Goal: Transaction & Acquisition: Obtain resource

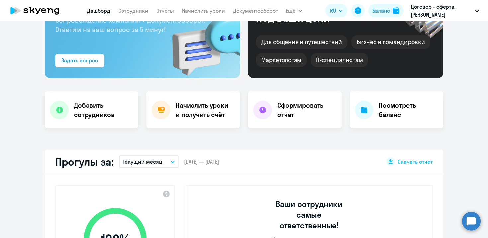
scroll to position [98, 0]
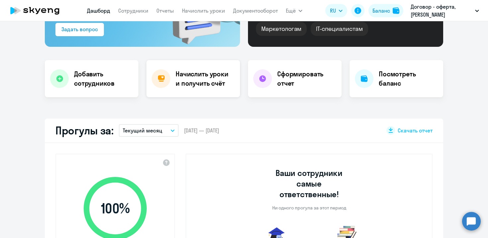
click at [177, 83] on h4 "Начислить уроки и получить счёт" at bounding box center [205, 78] width 58 height 19
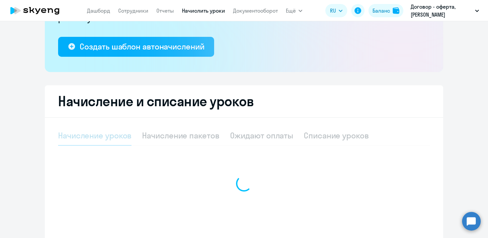
scroll to position [154, 0]
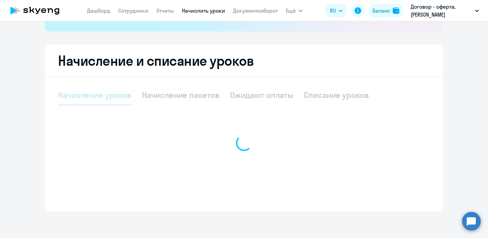
select select "10"
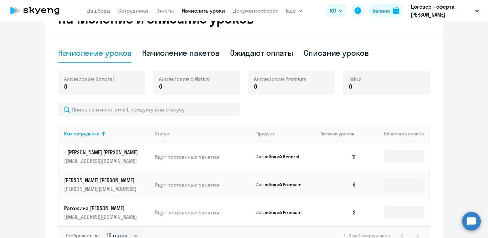
scroll to position [213, 0]
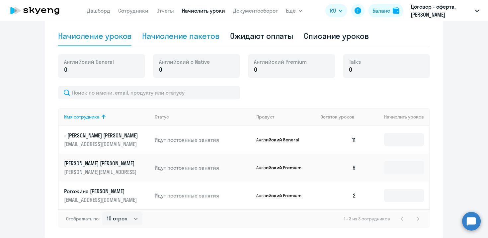
click at [174, 34] on div "Начисление пакетов" at bounding box center [180, 36] width 77 height 11
select select "10"
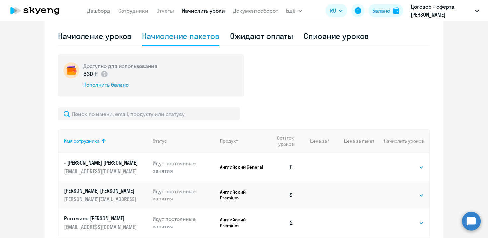
scroll to position [268, 0]
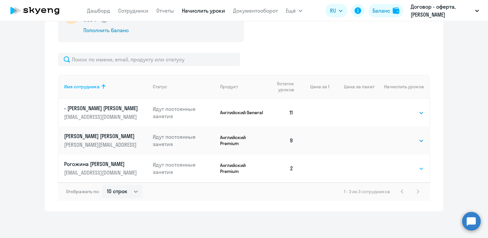
click at [397, 167] on select "Выбрать 4 8 16 32 64 96 128" at bounding box center [410, 169] width 27 height 8
click at [397, 165] on select "Выбрать 4 8 16 32 64 96 128" at bounding box center [410, 169] width 27 height 8
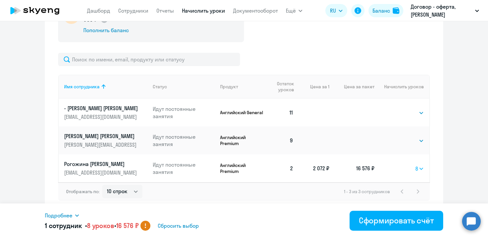
click at [420, 169] on select "Выбрать 4 8 16 32 64 96 128" at bounding box center [419, 169] width 9 height 8
click at [415, 165] on select "Выбрать 4 8 16 32 64 96 128" at bounding box center [419, 169] width 9 height 8
click at [419, 171] on select "Выбрать 4 8 16 32 64 96 128" at bounding box center [418, 169] width 11 height 8
select select "8"
click at [413, 165] on select "Выбрать 4 8 16 32 64 96 128" at bounding box center [418, 169] width 11 height 8
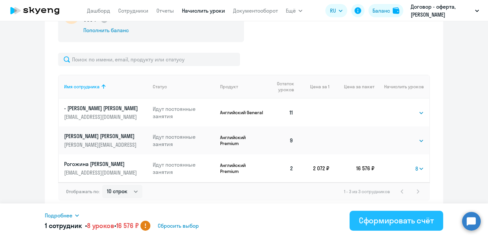
click at [396, 226] on button "Сформировать счёт" at bounding box center [397, 221] width 94 height 20
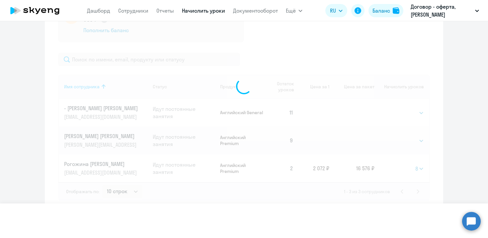
select select
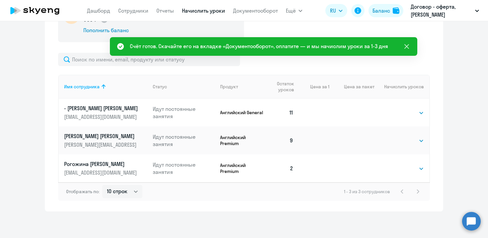
click at [408, 46] on icon at bounding box center [407, 46] width 8 height 8
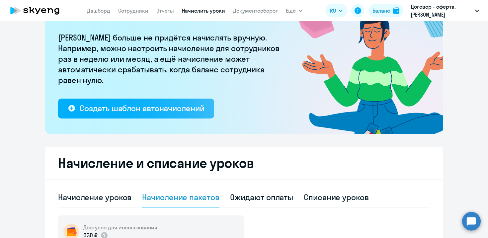
scroll to position [132, 0]
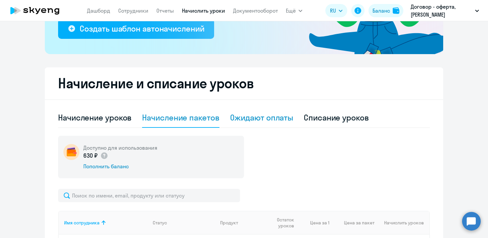
click at [271, 120] on div "Ожидают оплаты" at bounding box center [261, 117] width 63 height 11
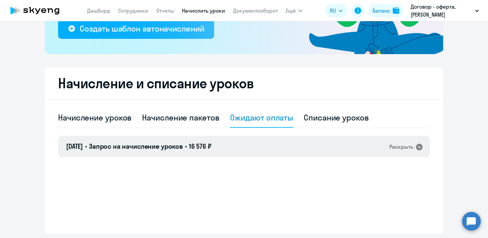
click at [396, 147] on div "Раскрыть" at bounding box center [401, 147] width 24 height 8
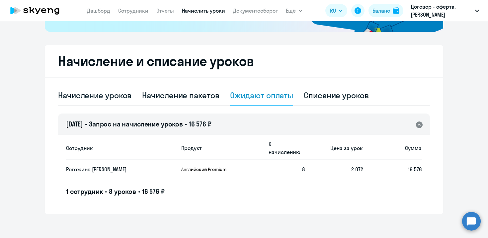
scroll to position [154, 0]
click at [221, 166] on p "Английский Premium" at bounding box center [206, 169] width 50 height 6
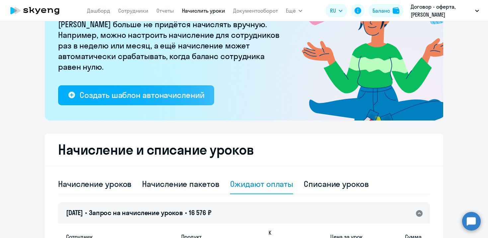
scroll to position [0, 0]
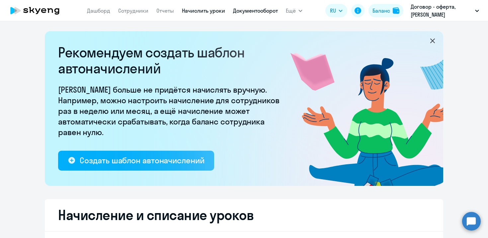
click at [267, 9] on link "Документооборот" at bounding box center [255, 10] width 45 height 7
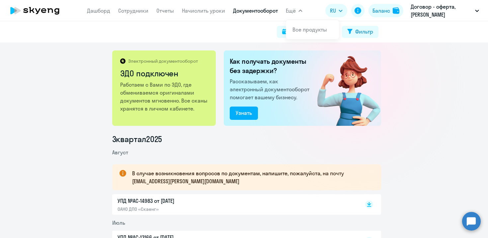
click at [295, 12] on span "Ещё" at bounding box center [291, 11] width 10 height 8
click at [297, 10] on button "Ещё" at bounding box center [294, 10] width 17 height 13
click at [211, 10] on link "Начислить уроки" at bounding box center [203, 10] width 43 height 7
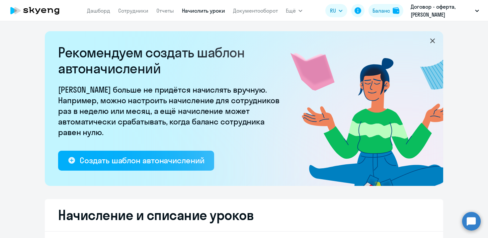
select select "10"
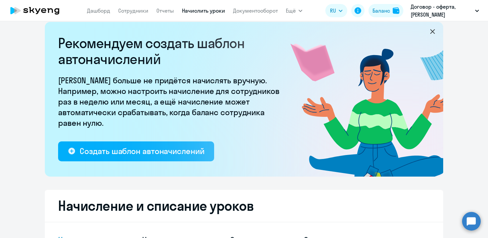
scroll to position [139, 0]
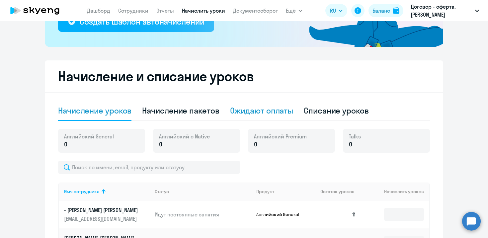
click at [259, 112] on div "Ожидают оплаты" at bounding box center [261, 110] width 63 height 11
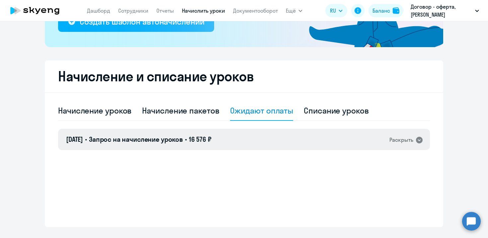
click at [395, 143] on div "Раскрыть" at bounding box center [401, 140] width 24 height 8
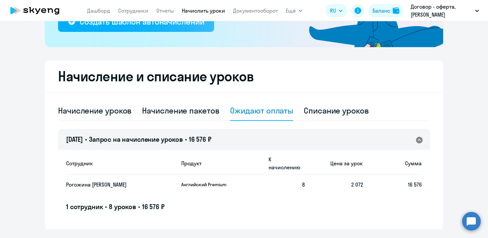
click at [116, 181] on p "Рогожина [PERSON_NAME]" at bounding box center [114, 184] width 97 height 7
click at [161, 145] on div "[DATE] • Запрос на начисление уроков • 16 576 ₽ Раскрыть" at bounding box center [244, 139] width 372 height 21
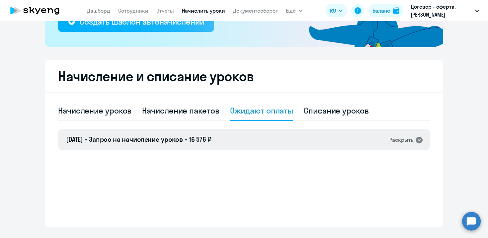
click at [178, 135] on span "Запрос на начисление уроков" at bounding box center [136, 139] width 94 height 8
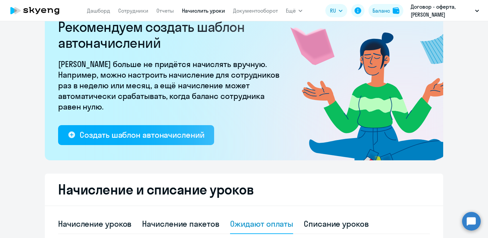
scroll to position [0, 0]
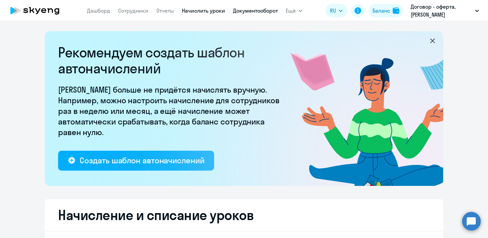
click at [255, 13] on link "Документооборот" at bounding box center [255, 10] width 45 height 7
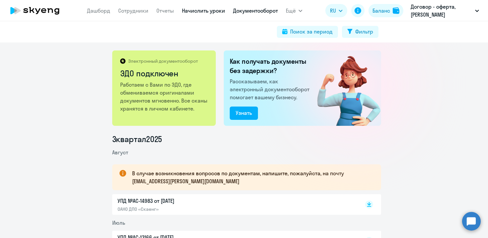
click at [196, 13] on link "Начислить уроки" at bounding box center [203, 10] width 43 height 7
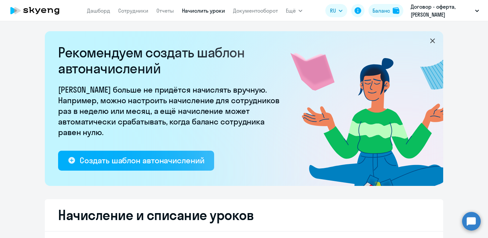
select select "10"
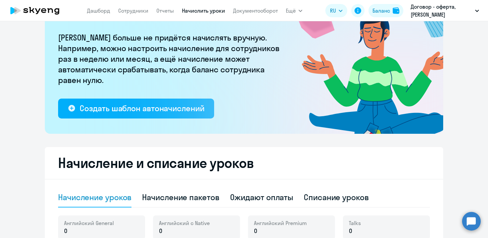
scroll to position [109, 0]
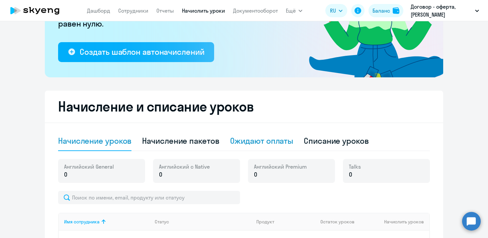
click at [266, 143] on div "Ожидают оплаты" at bounding box center [261, 140] width 63 height 11
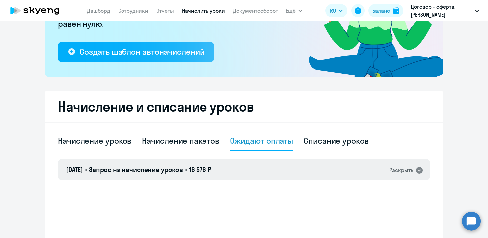
click at [223, 168] on div "[DATE] • Запрос на начисление уроков • 16 576 ₽ Раскрыть" at bounding box center [244, 169] width 372 height 21
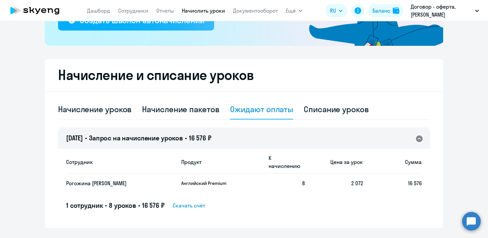
scroll to position [154, 0]
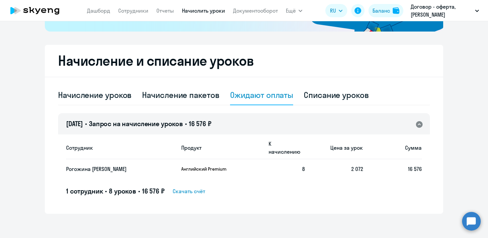
click at [185, 187] on span "Скачать счёт" at bounding box center [189, 191] width 33 height 8
